Goal: Information Seeking & Learning: Understand process/instructions

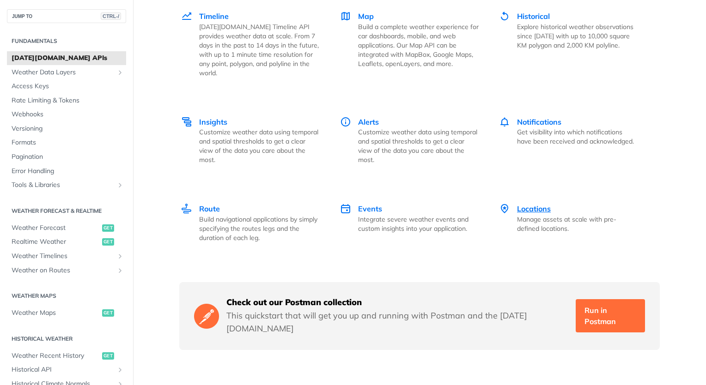
scroll to position [1340, 0]
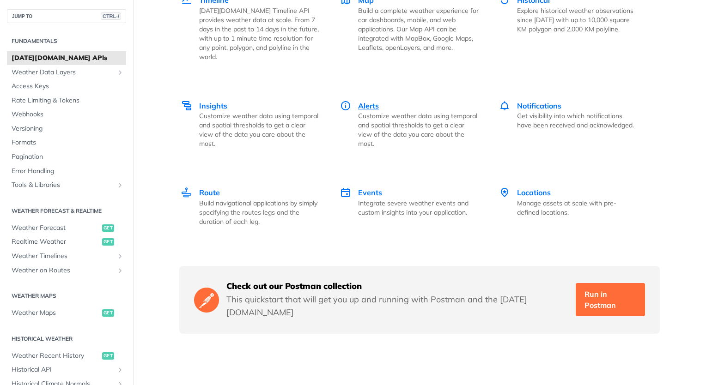
click at [371, 111] on p "Customize weather data using temporal and spatial thresholds to get a clear vie…" at bounding box center [418, 129] width 121 height 37
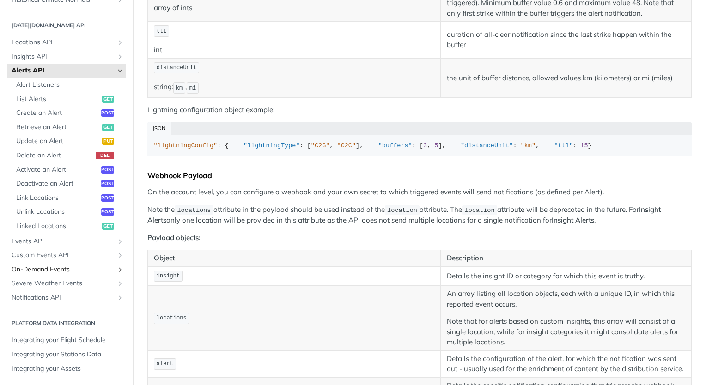
scroll to position [693, 0]
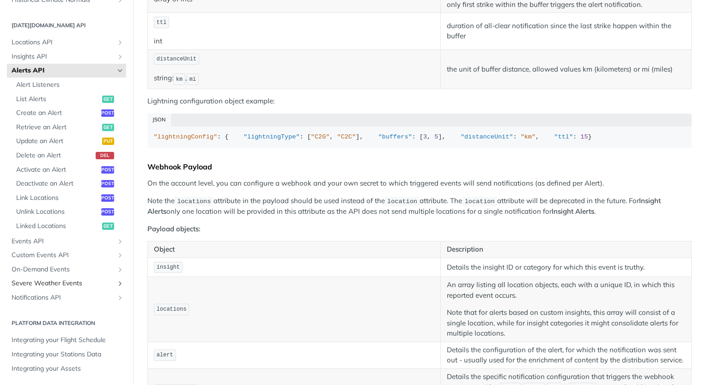
click at [57, 285] on span "Severe Weather Events" at bounding box center [63, 283] width 103 height 9
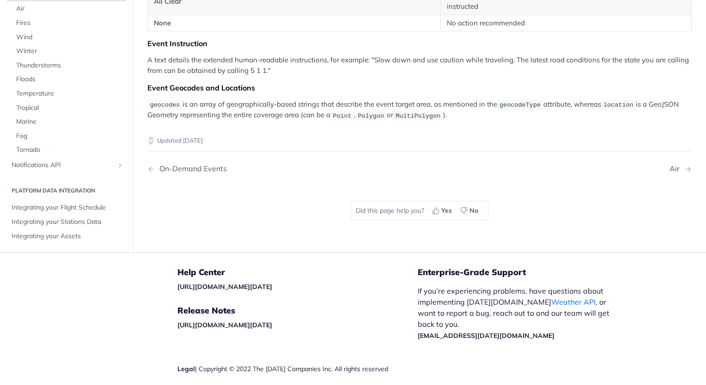
scroll to position [1655, 0]
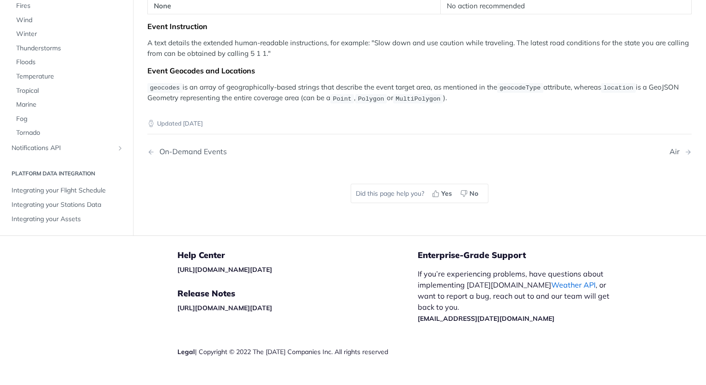
click at [551, 280] on link "Weather API" at bounding box center [573, 284] width 44 height 9
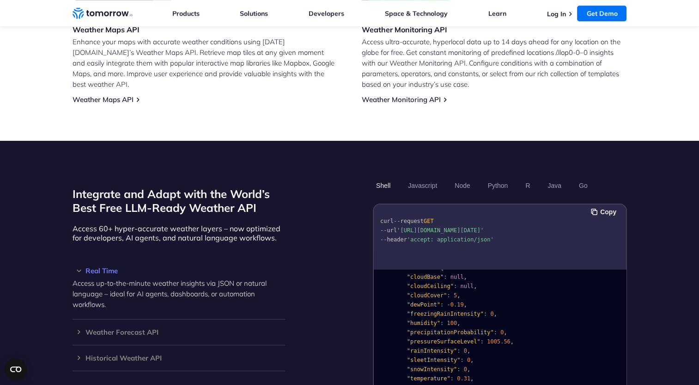
scroll to position [601, 0]
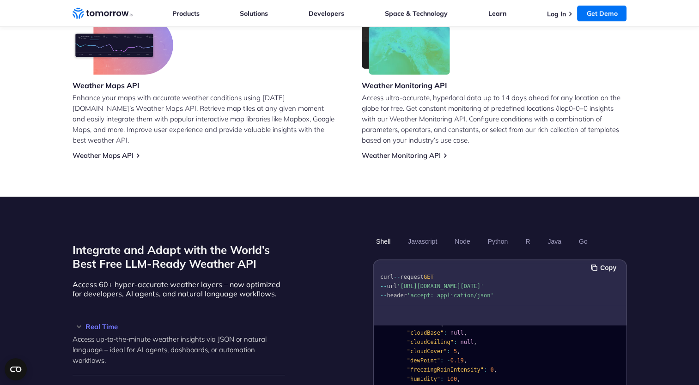
click at [652, 242] on section "Integrate and Adapt with the World’s Best Free LLM-Ready Weather API Access 60+…" at bounding box center [349, 371] width 699 height 348
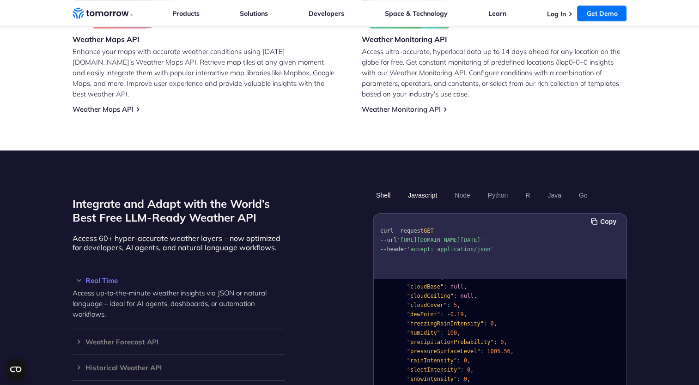
click at [428, 188] on button "Javascript" at bounding box center [423, 196] width 36 height 16
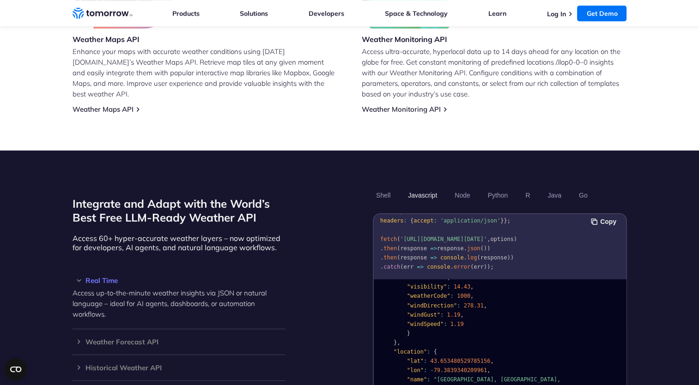
scroll to position [13, 0]
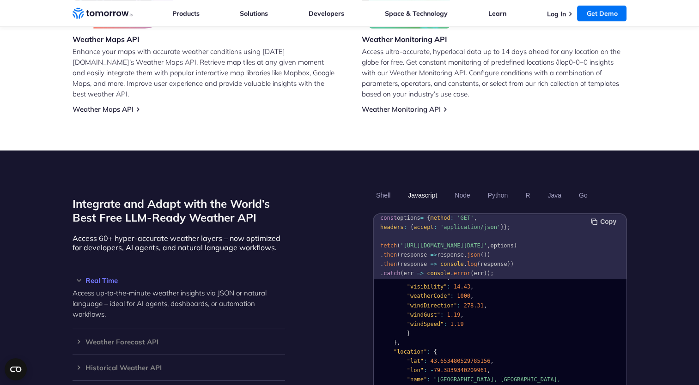
click at [610, 217] on button "Copy" at bounding box center [605, 222] width 28 height 10
click at [383, 188] on button "Shell" at bounding box center [383, 196] width 21 height 16
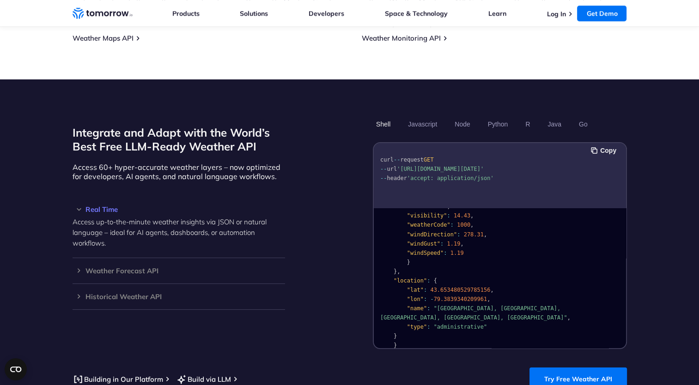
scroll to position [693, 0]
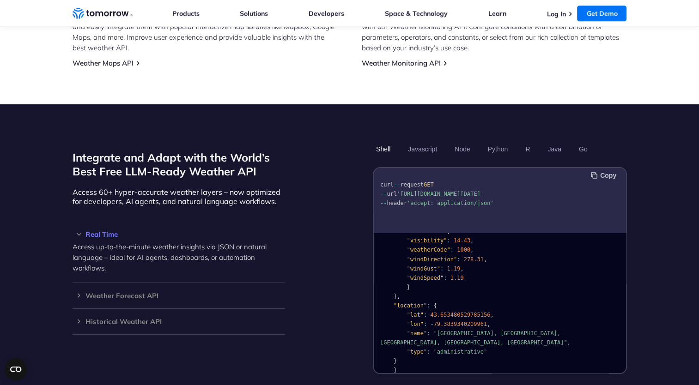
click at [608, 170] on button "Copy" at bounding box center [605, 175] width 28 height 10
click at [545, 141] on button "Java" at bounding box center [554, 149] width 20 height 16
click at [603, 170] on button "Copy" at bounding box center [605, 175] width 28 height 10
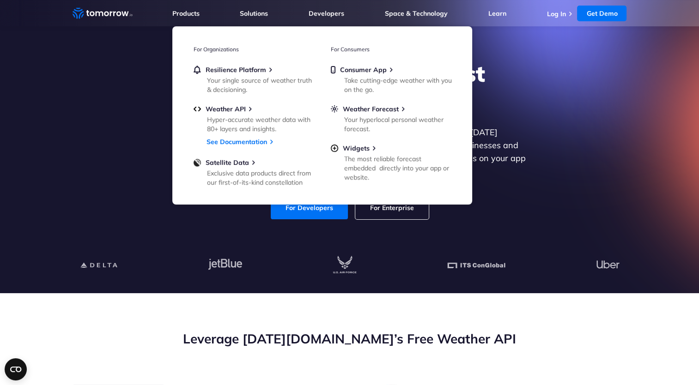
scroll to position [0, 0]
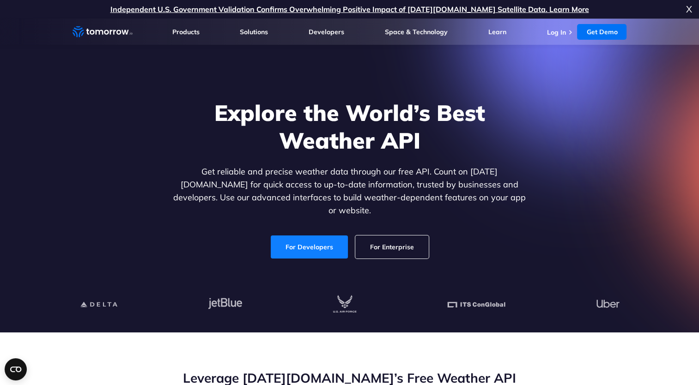
click at [294, 245] on link "For Developers" at bounding box center [309, 247] width 77 height 23
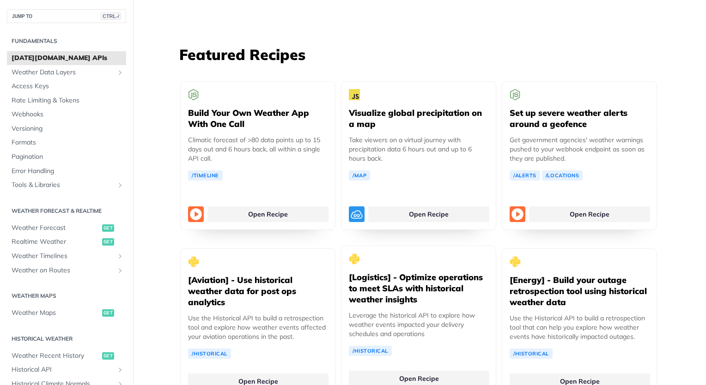
scroll to position [1709, 0]
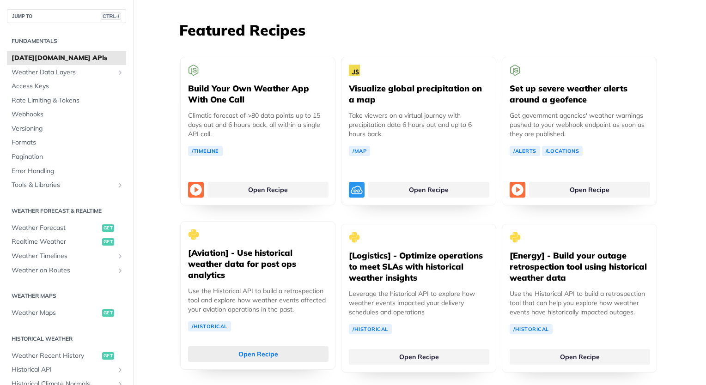
click at [282, 346] on link "Open Recipe" at bounding box center [258, 354] width 140 height 16
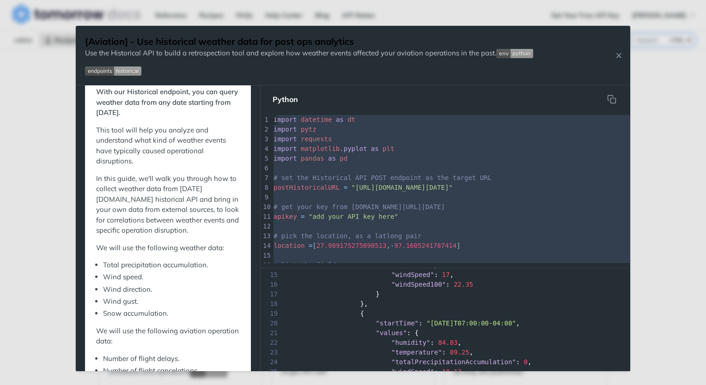
type textarea "port datetime as dt import pytz import requests import matplotlib.pyplot as plt…"
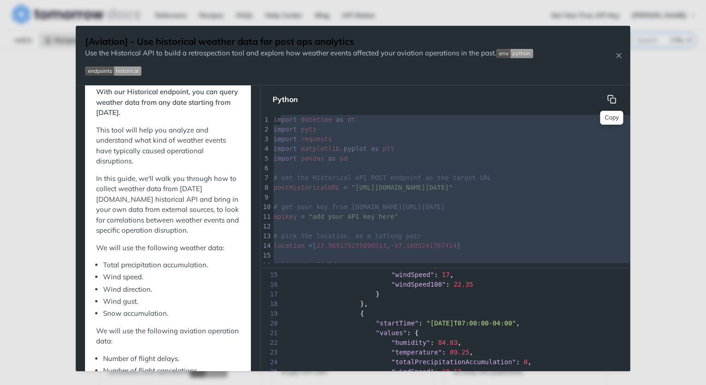
click at [612, 93] on button "Copy" at bounding box center [611, 99] width 18 height 18
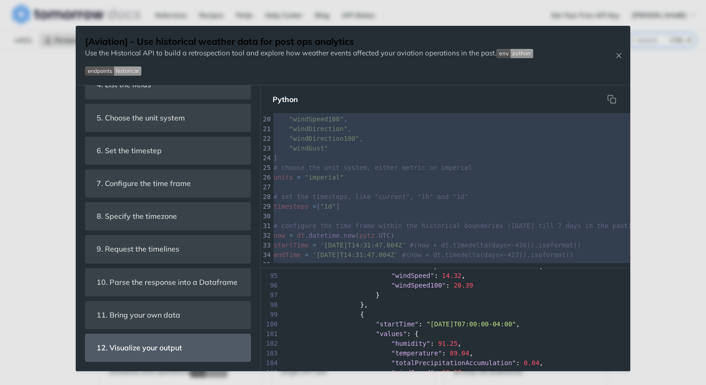
scroll to position [924, 0]
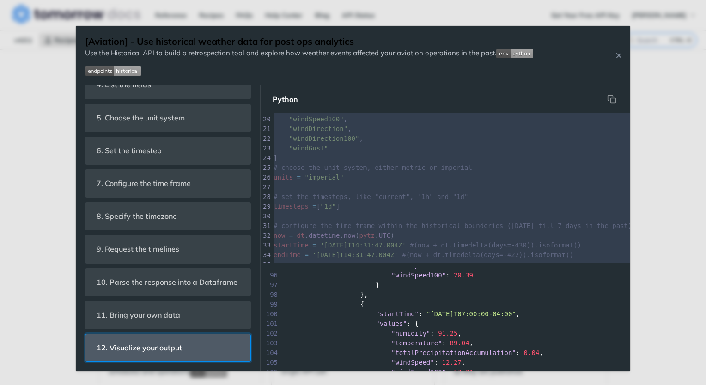
click at [165, 346] on span "12. Visualize your output" at bounding box center [139, 348] width 98 height 18
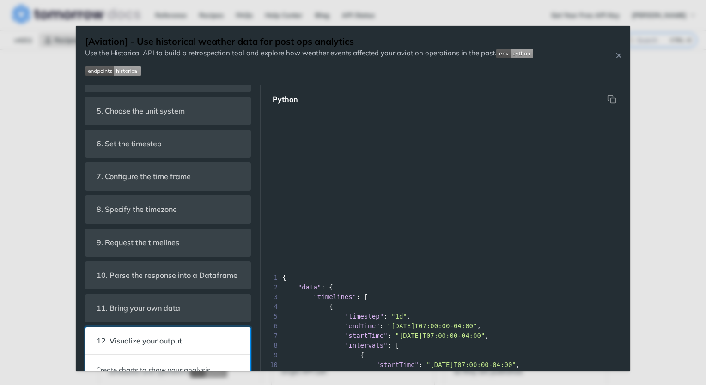
scroll to position [524, 0]
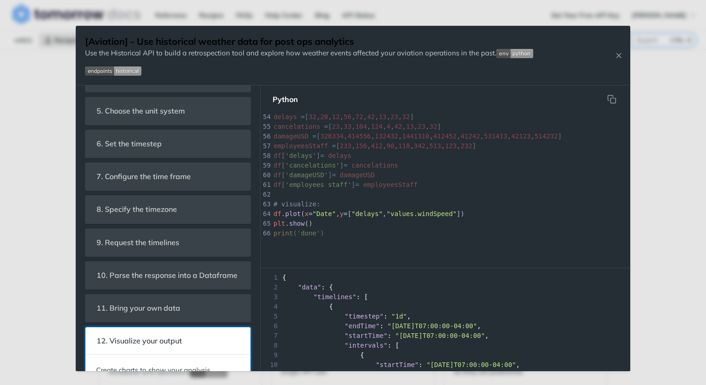
click at [186, 355] on header "12. Visualize your output" at bounding box center [167, 341] width 165 height 27
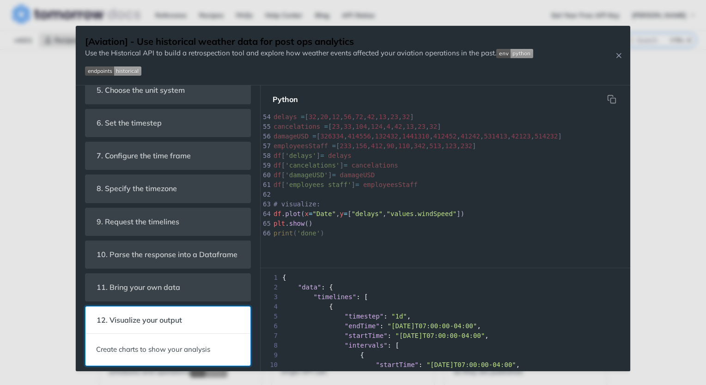
scroll to position [161, 0]
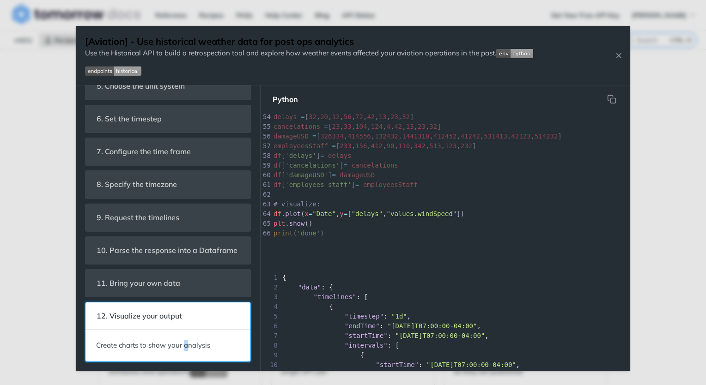
click at [187, 350] on p "Create charts to show your analysis" at bounding box center [168, 345] width 144 height 11
drag, startPoint x: 187, startPoint y: 350, endPoint x: 183, endPoint y: 342, distance: 8.7
click at [183, 342] on p "Create charts to show your analysis" at bounding box center [168, 345] width 144 height 11
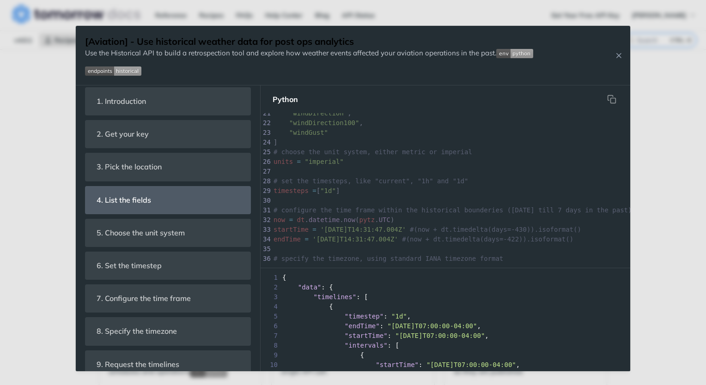
scroll to position [0, 0]
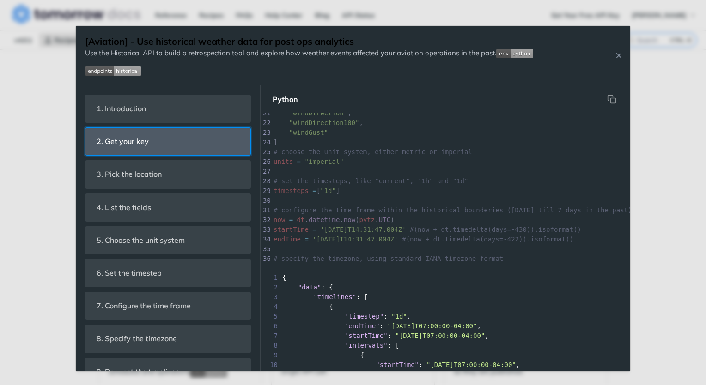
click at [139, 146] on span "2. Get your key" at bounding box center [122, 142] width 65 height 18
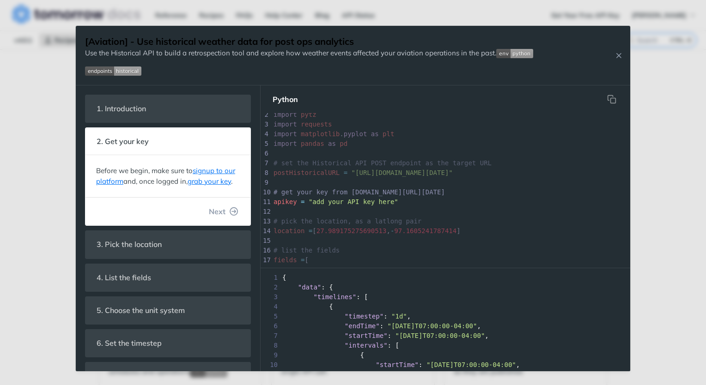
scroll to position [3, 0]
click at [339, 200] on span ""add your API key here"" at bounding box center [354, 201] width 90 height 7
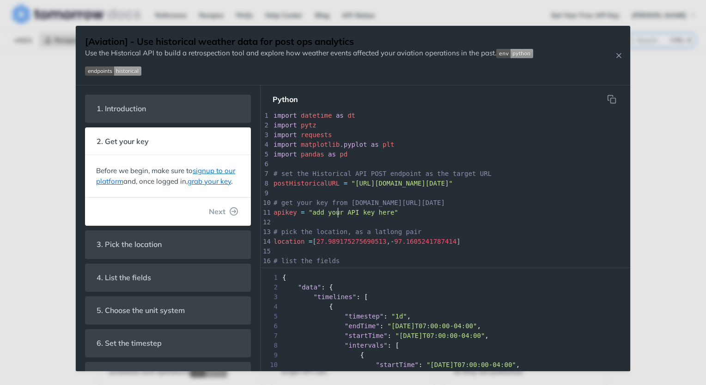
scroll to position [0, 0]
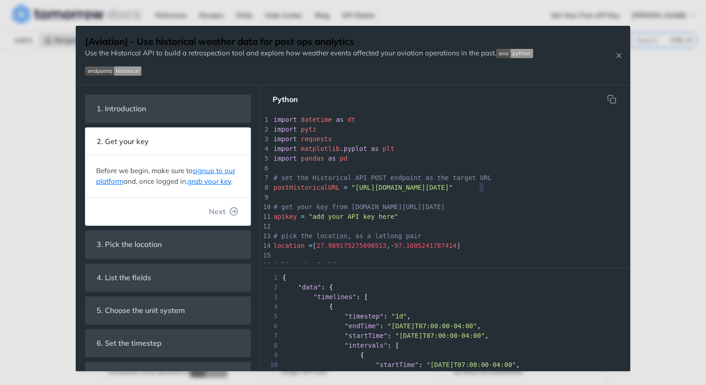
type textarea "al""
drag, startPoint x: 492, startPoint y: 189, endPoint x: 344, endPoint y: 188, distance: 148.3
click at [344, 188] on pre "postHistoricalURL = "[URL][DOMAIN_NAME][DATE]"" at bounding box center [532, 188] width 521 height 10
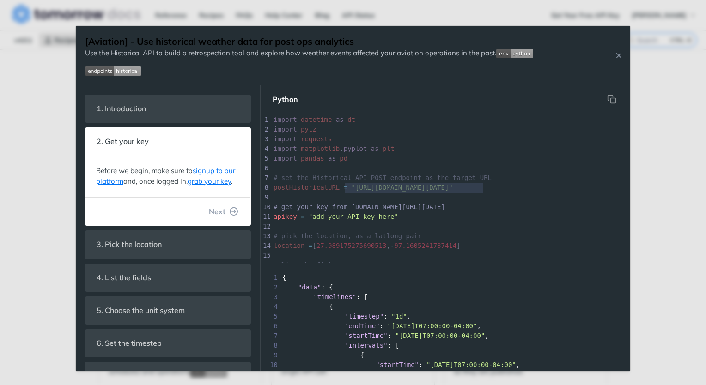
type textarea ""[URL][DOMAIN_NAME][DATE]""
